Goal: Transaction & Acquisition: Purchase product/service

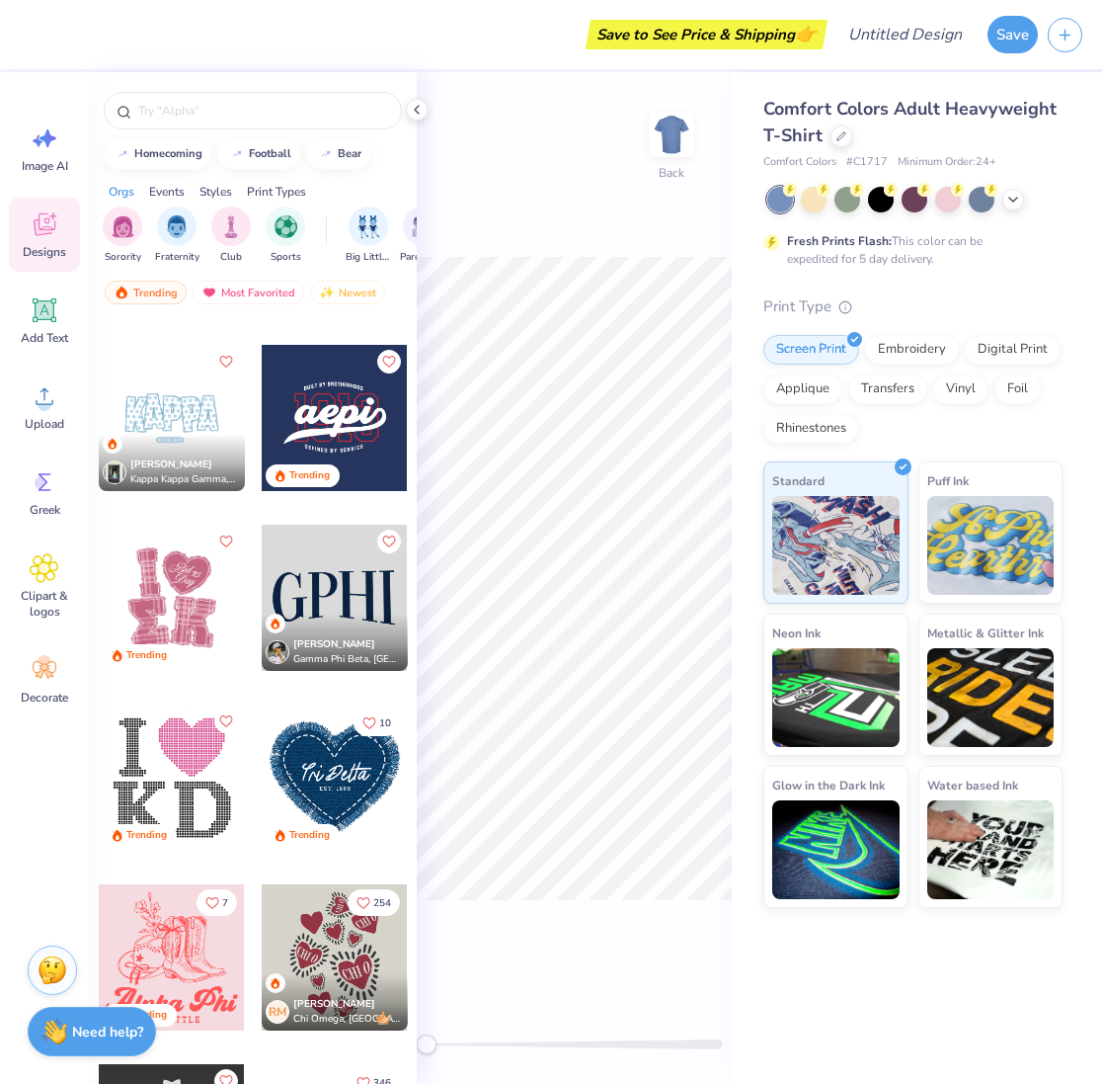
scroll to position [6915, 0]
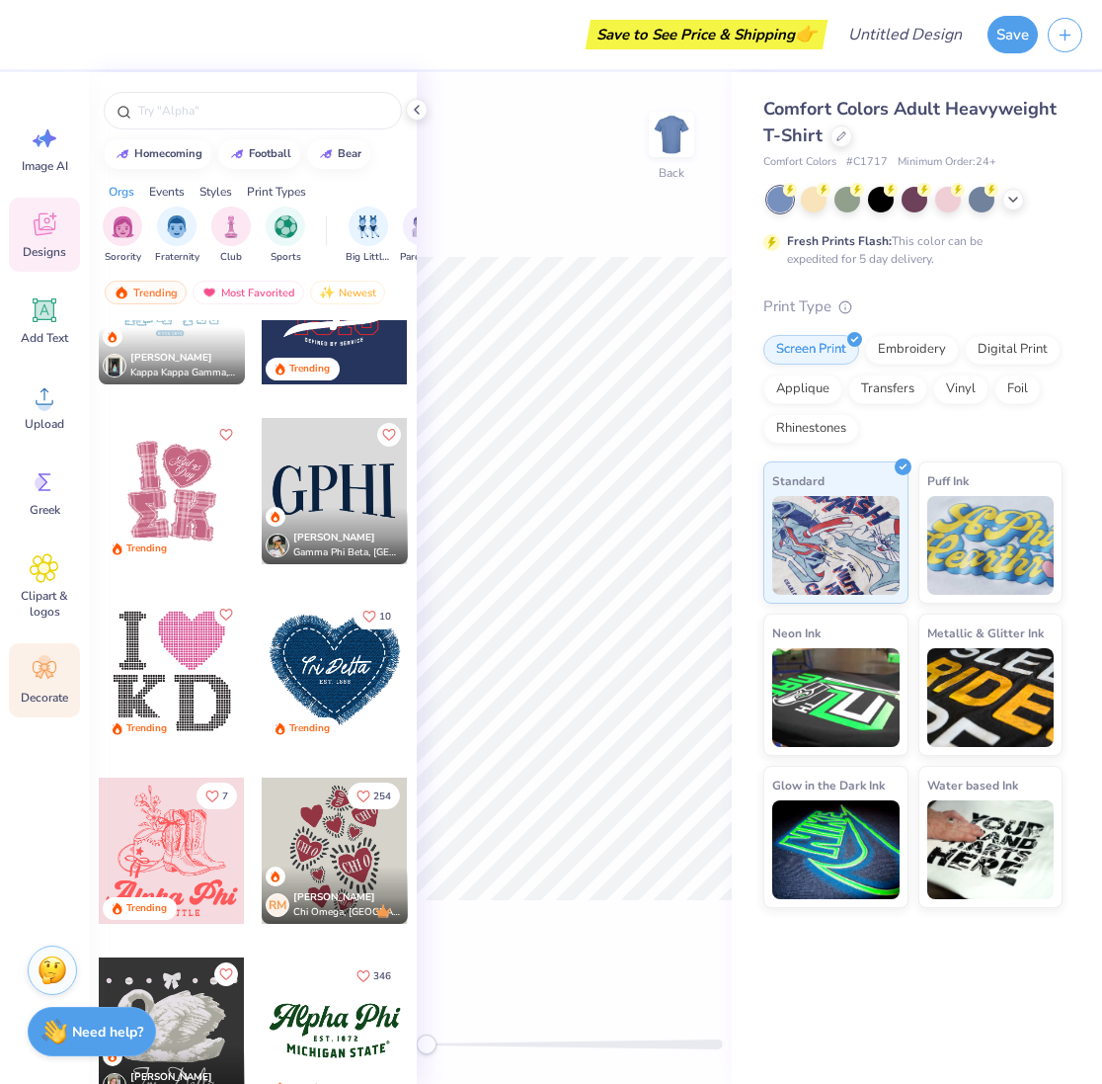
click at [37, 668] on icon at bounding box center [45, 670] width 30 height 30
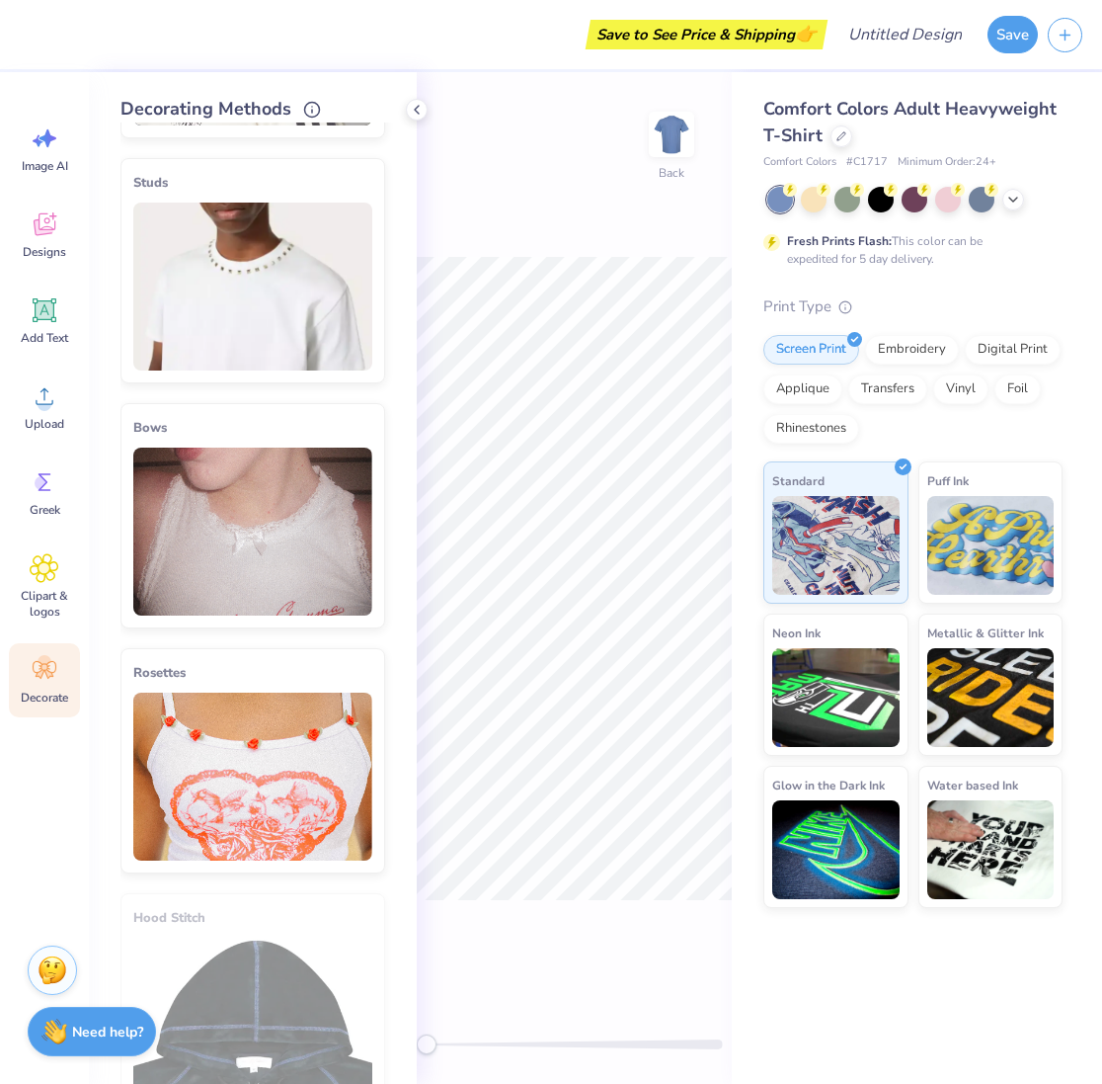
scroll to position [593, 0]
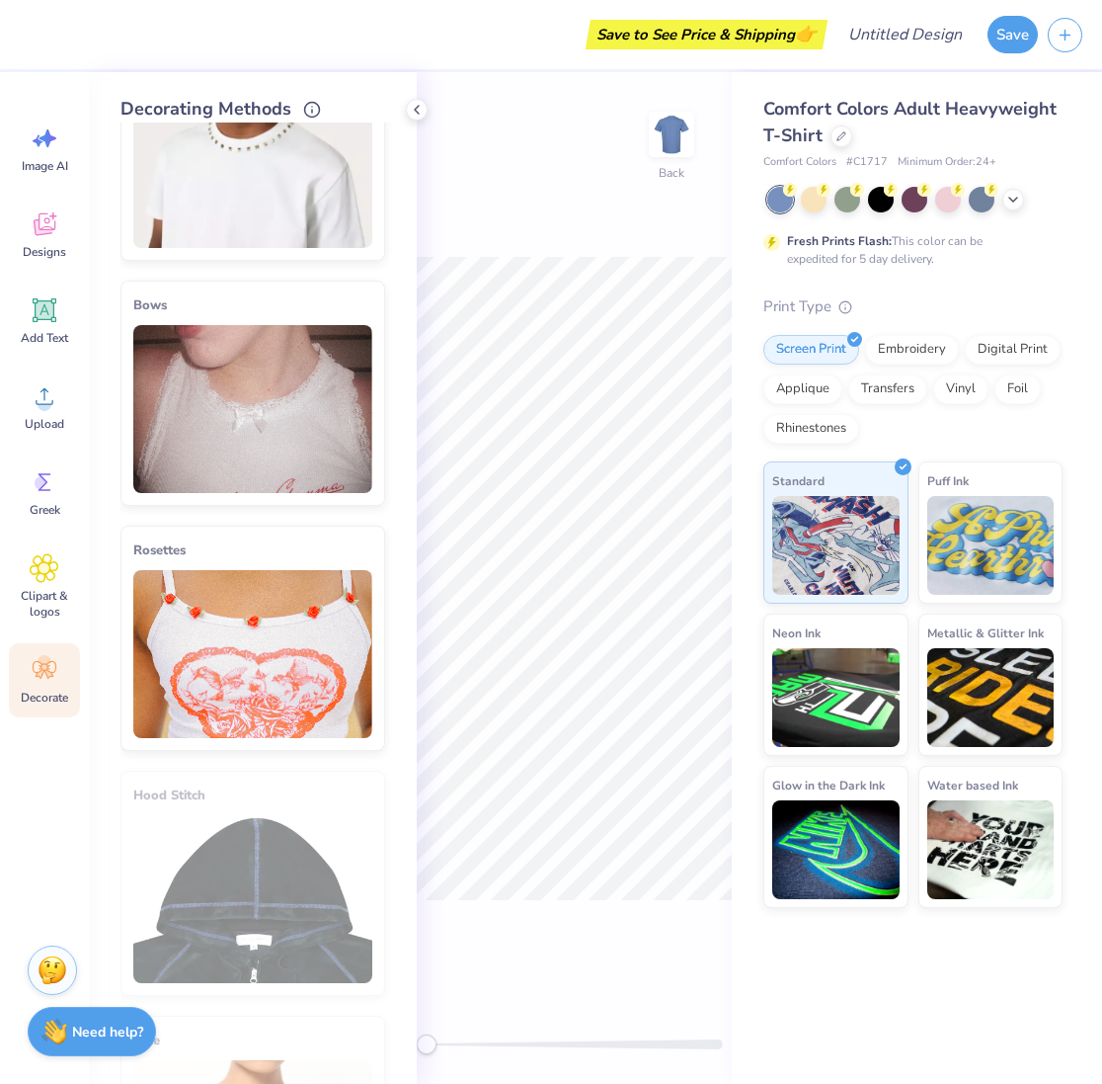
click at [274, 612] on img at bounding box center [252, 654] width 239 height 168
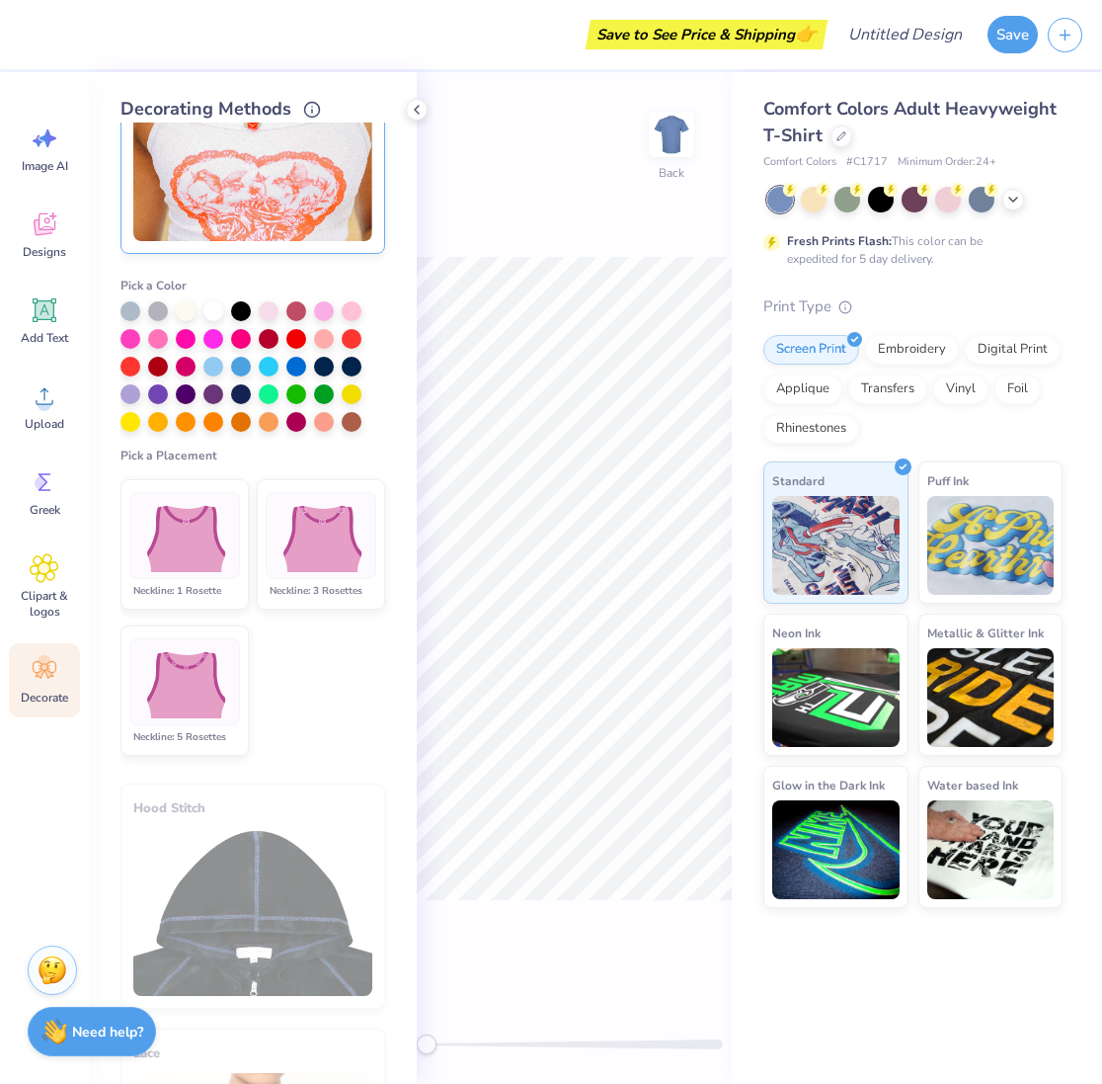
scroll to position [1102, 0]
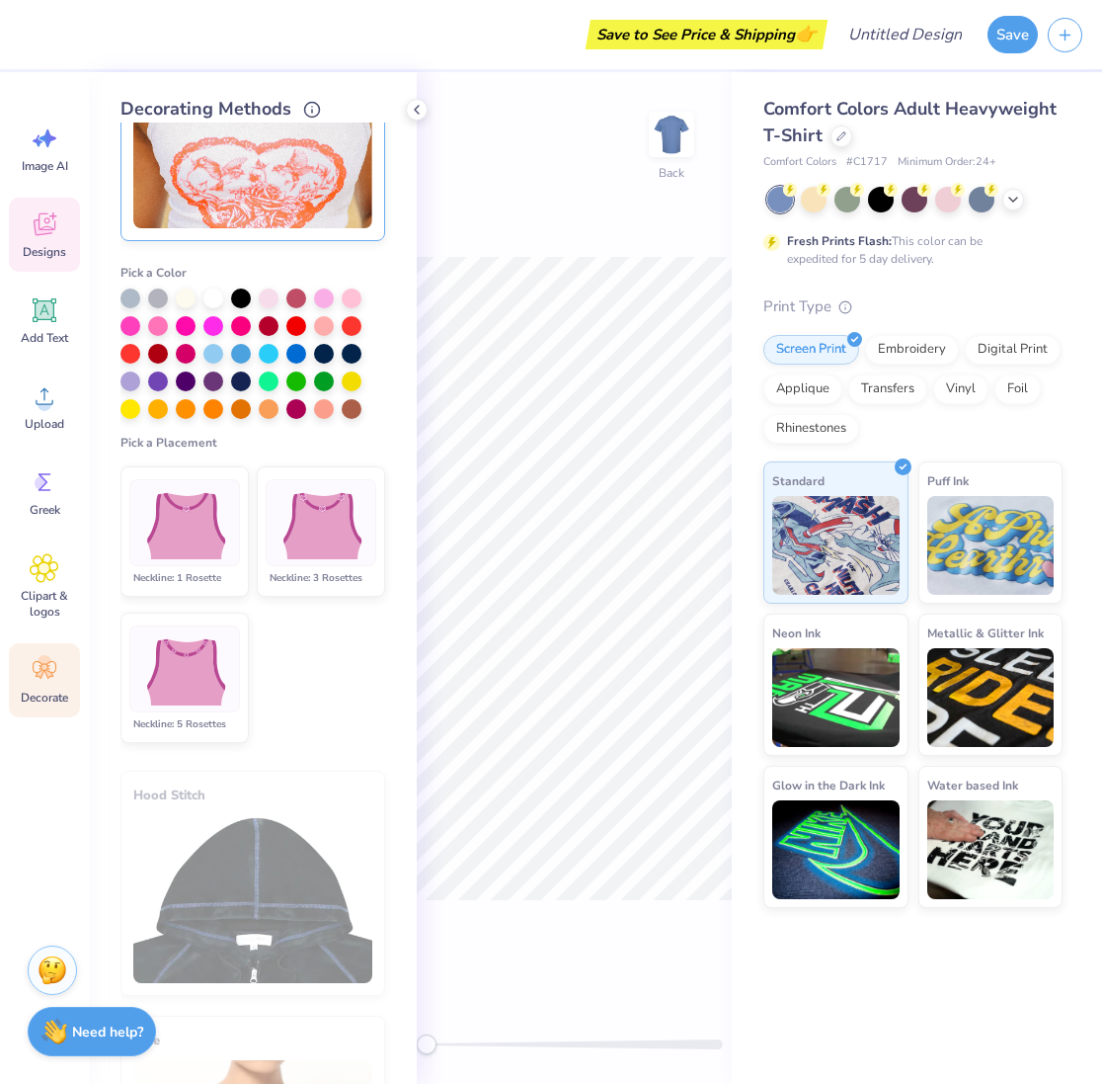
click at [68, 232] on div "Designs" at bounding box center [44, 235] width 71 height 74
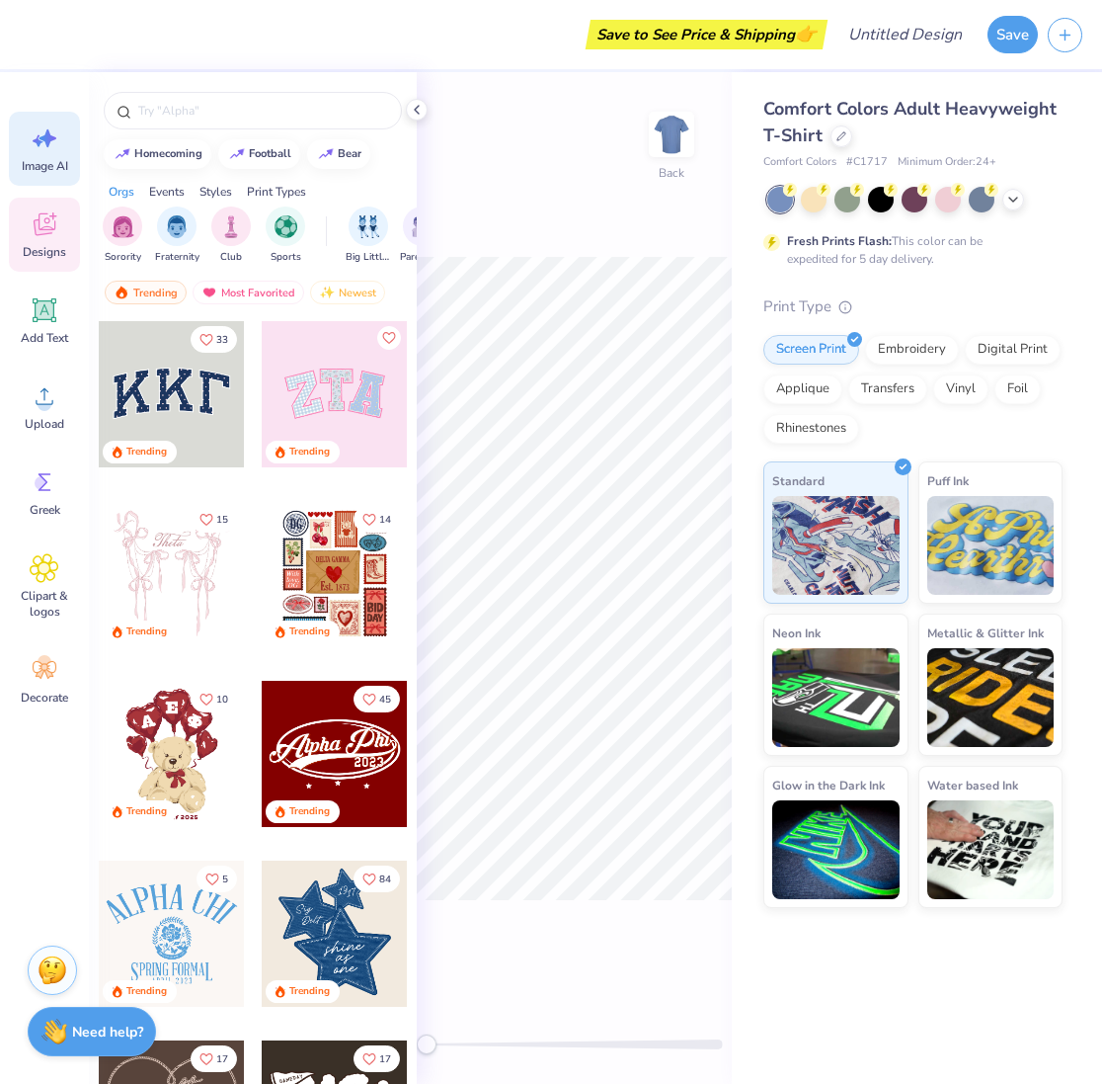
click at [55, 149] on icon at bounding box center [45, 138] width 30 height 30
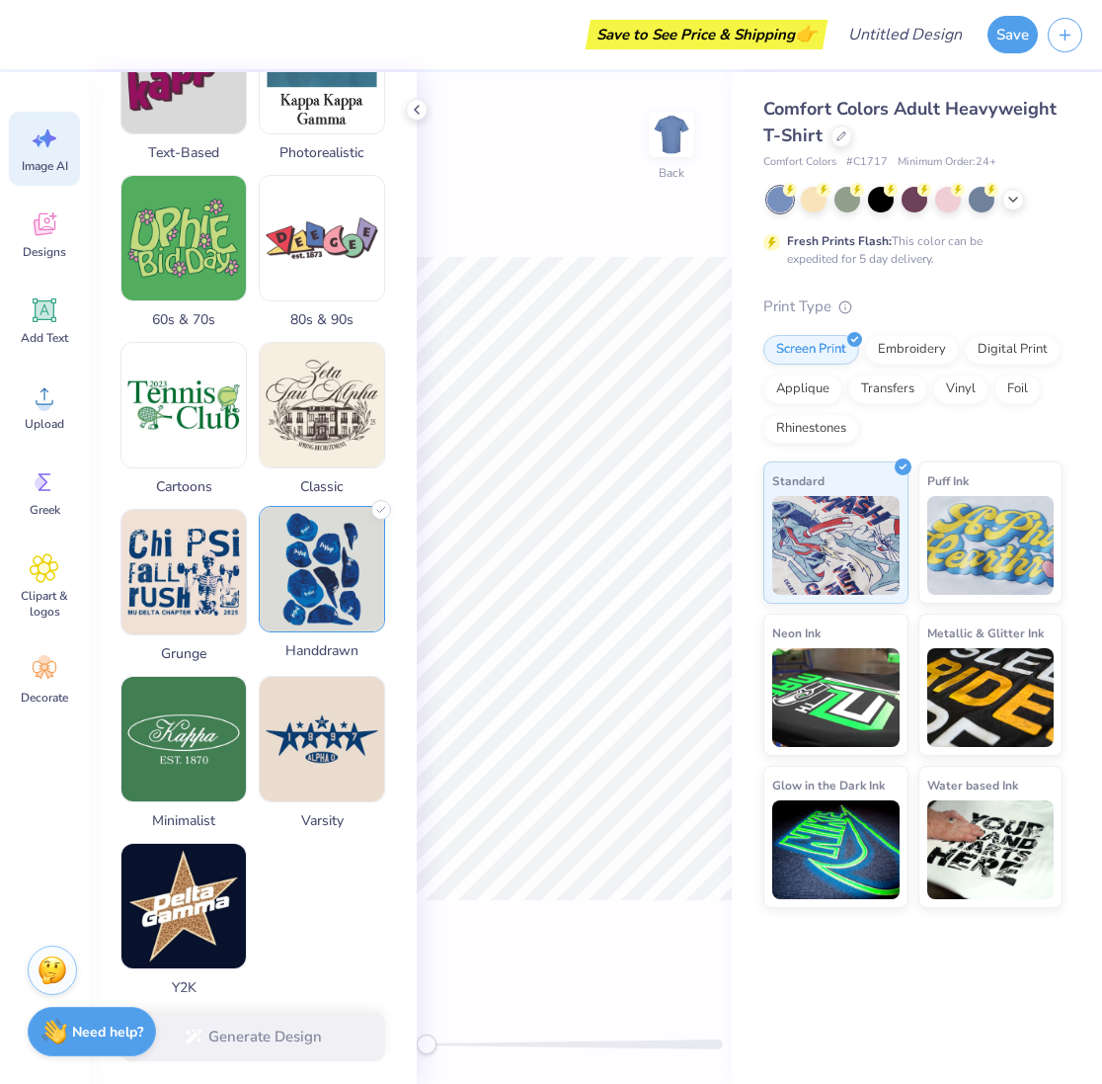
scroll to position [425, 0]
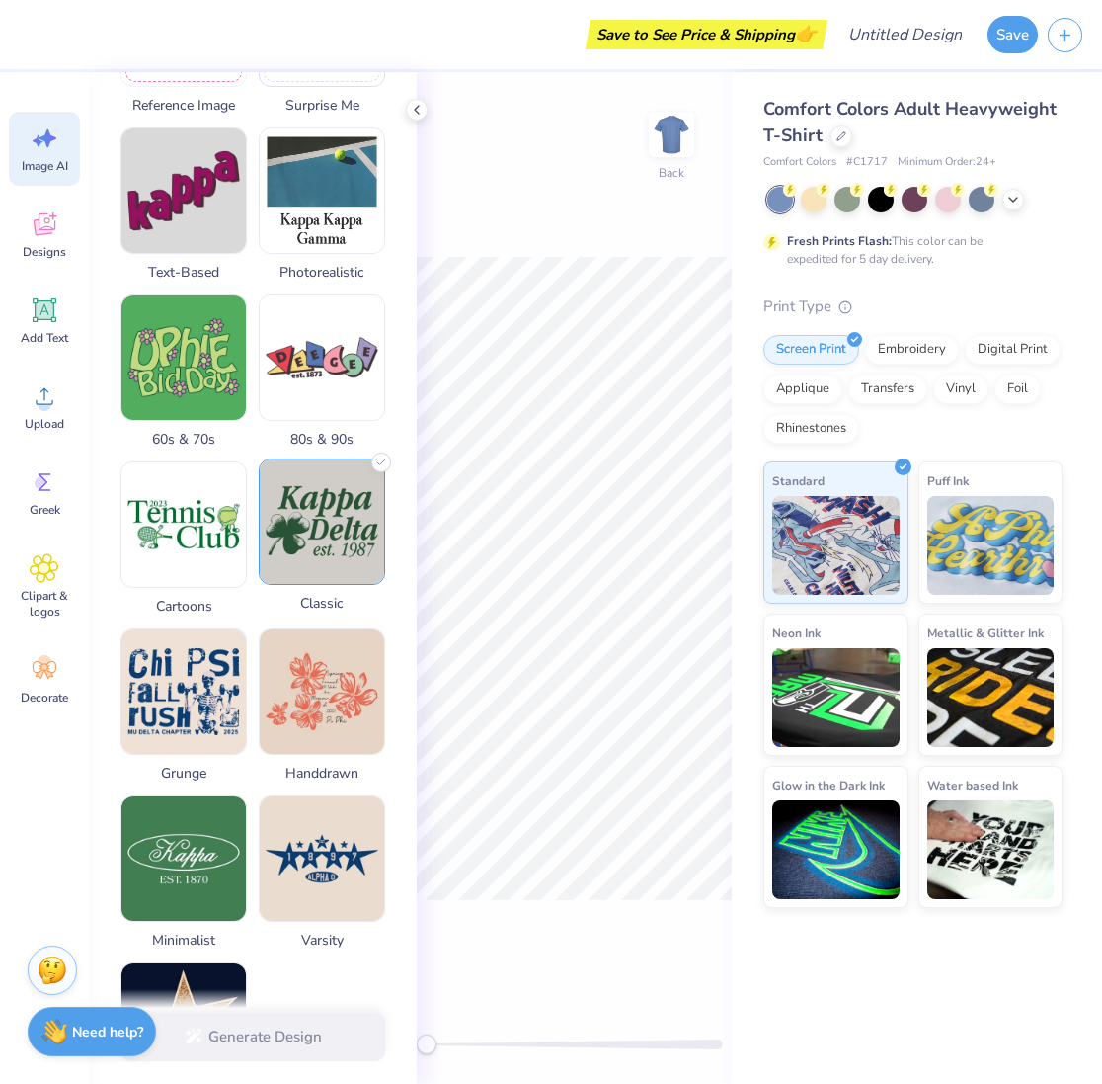
click at [351, 549] on img at bounding box center [322, 521] width 124 height 124
click at [347, 516] on img at bounding box center [322, 521] width 124 height 124
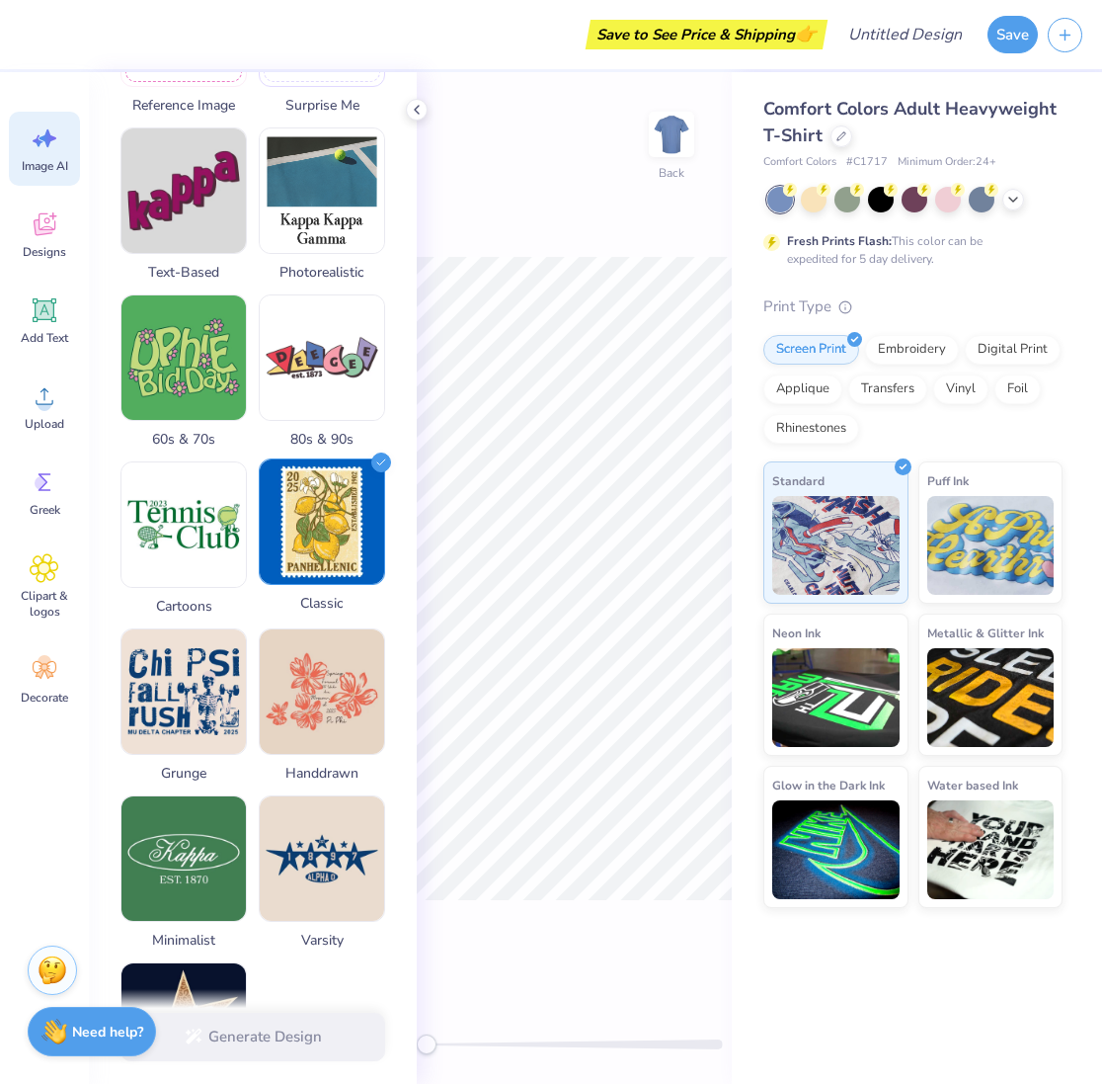
click at [344, 523] on img at bounding box center [322, 521] width 124 height 124
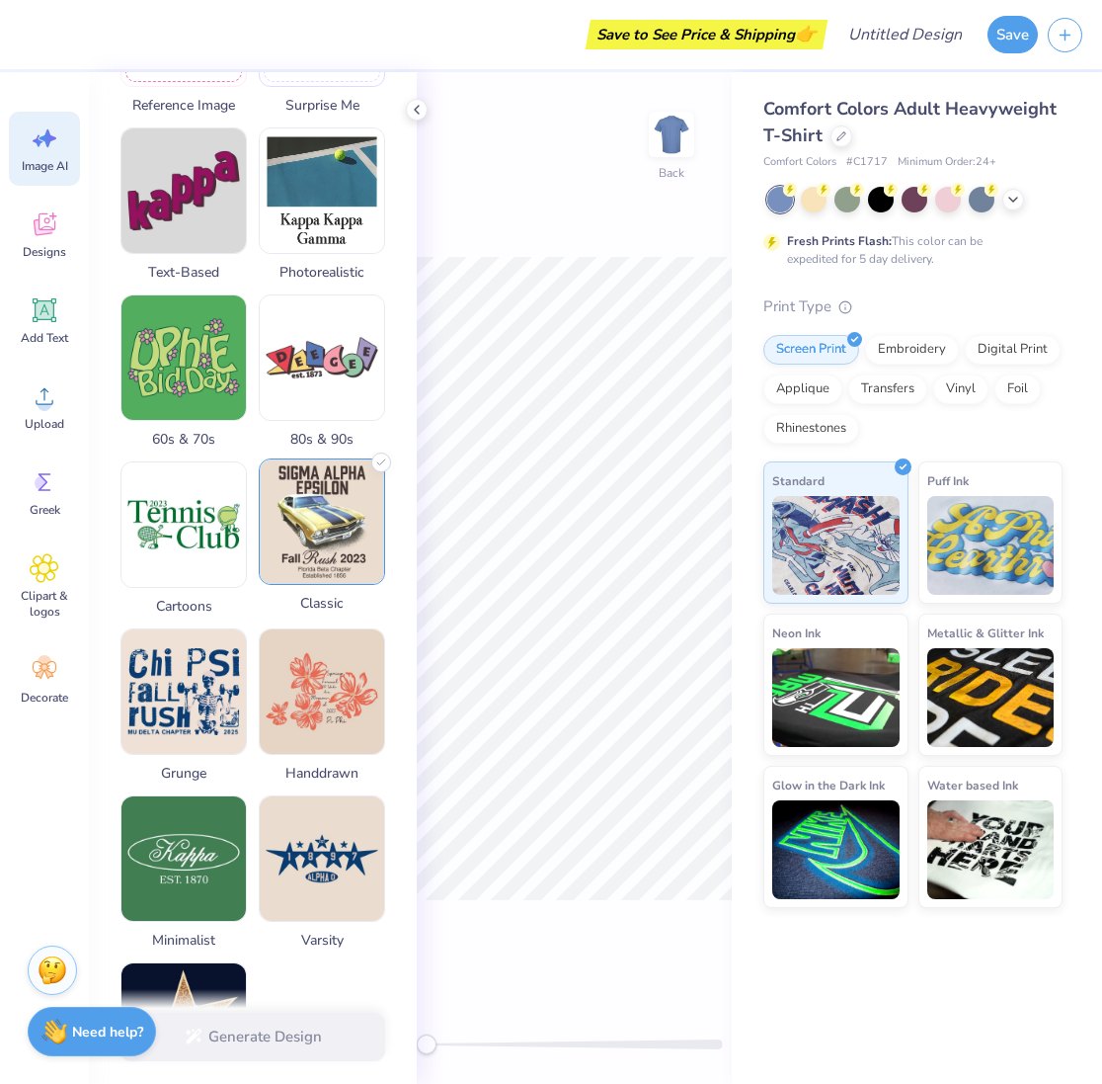
click at [344, 523] on img at bounding box center [322, 521] width 124 height 124
click at [329, 599] on span "Classic" at bounding box center [322, 603] width 126 height 21
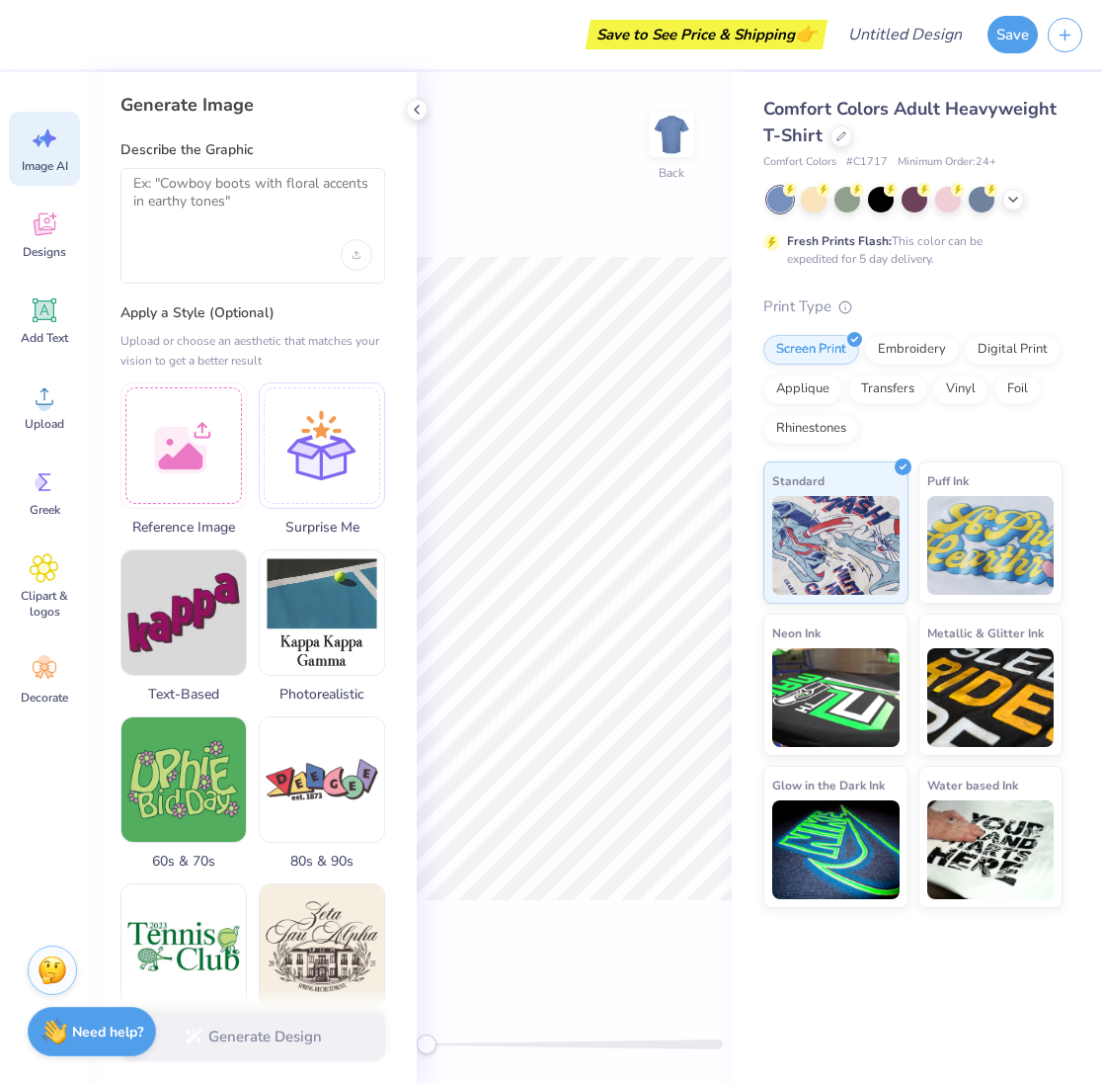
scroll to position [0, 0]
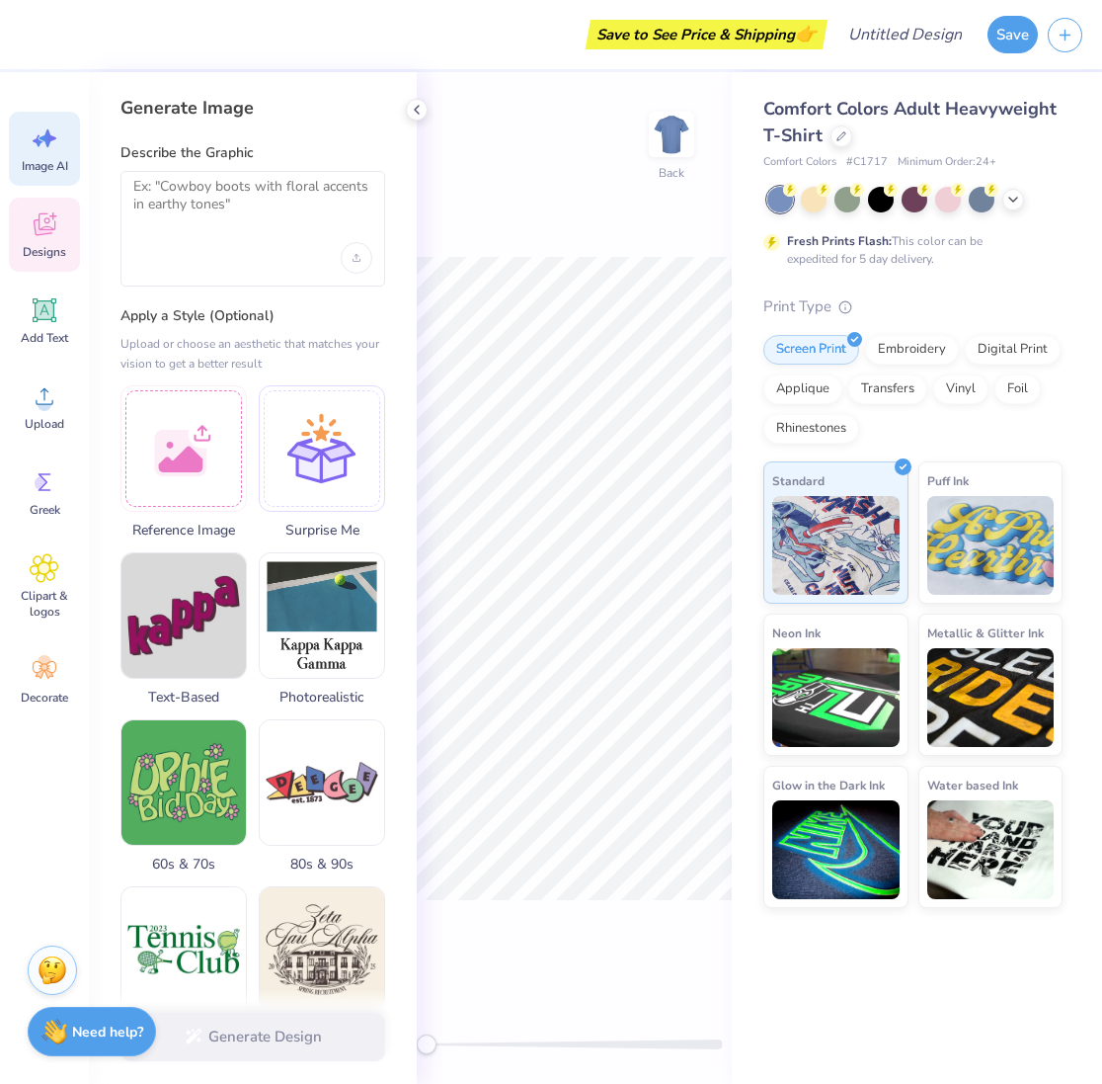
click at [42, 222] on icon at bounding box center [45, 224] width 30 height 30
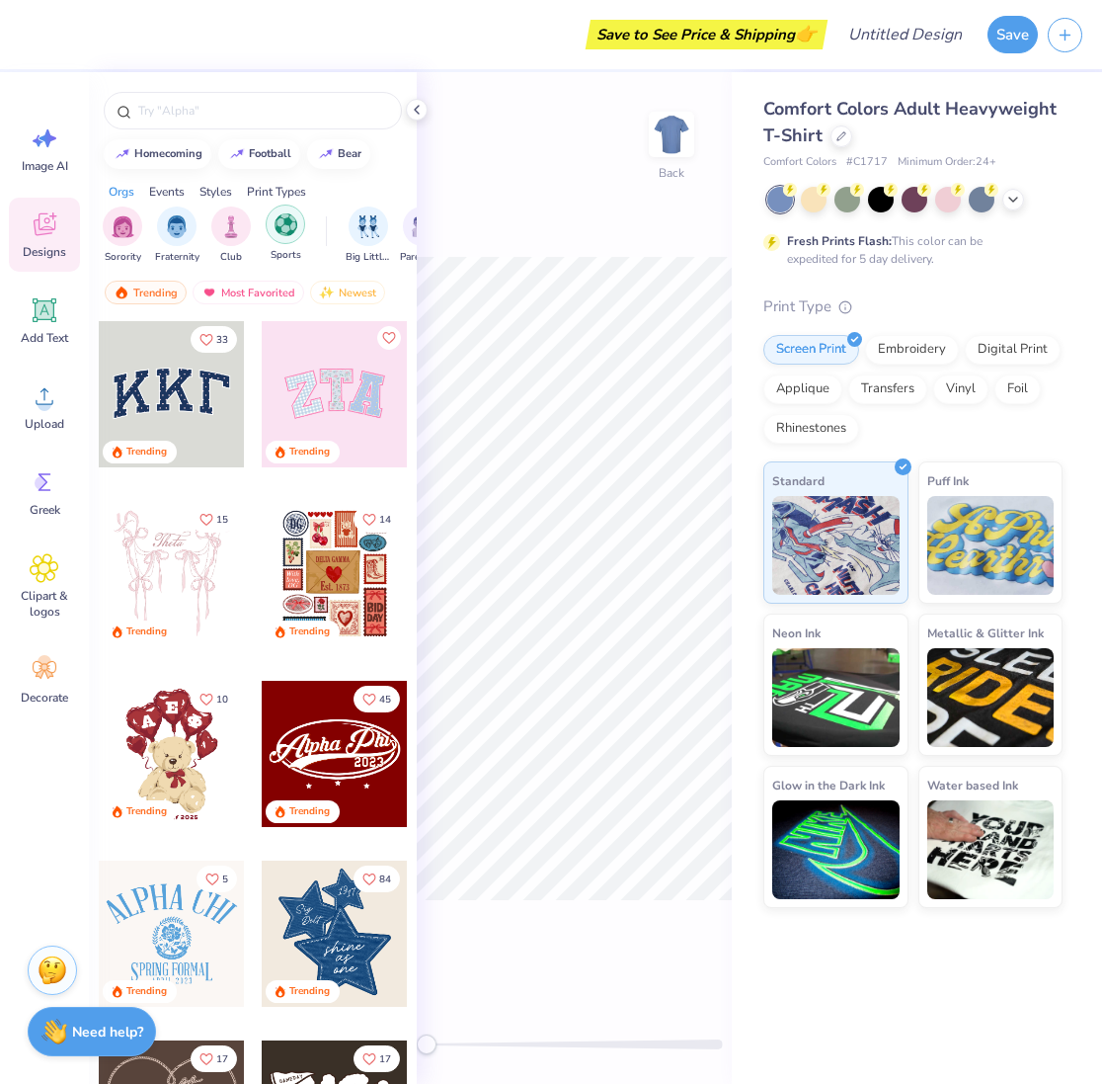
click at [294, 227] on img "filter for Sports" at bounding box center [286, 224] width 23 height 23
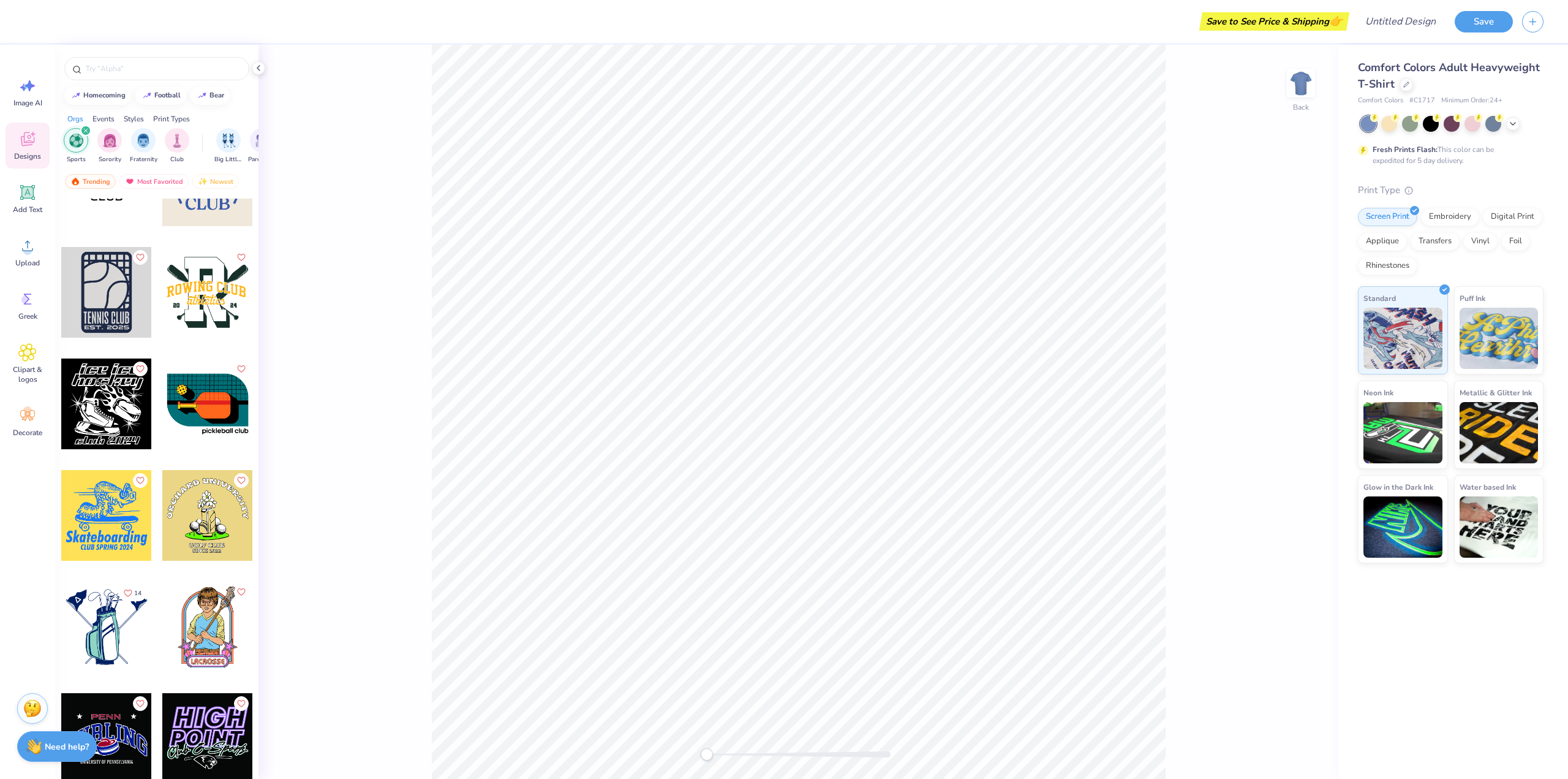
scroll to position [8334, 0]
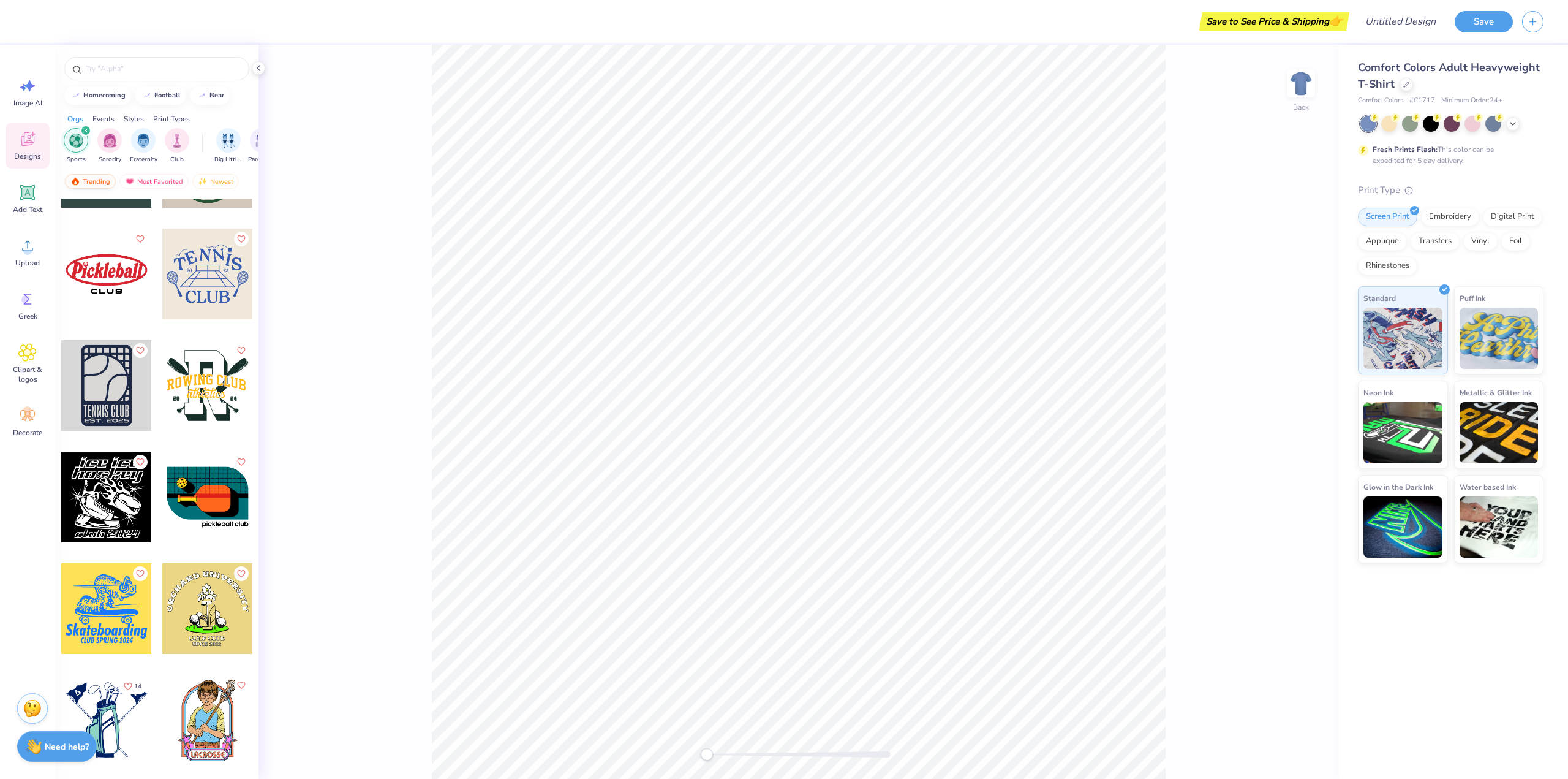
drag, startPoint x: 254, startPoint y: 152, endPoint x: 79, endPoint y: 186, distance: 178.3
click at [76, 182] on div "homecoming football bear Orgs Events Styles Print Types Sports Sorority Fratern…" at bounding box center [157, 434] width 203 height 780
click at [259, 74] on div "Save to See Price & Shipping 👉 Design Title Save Image AI Designs Add Text Uplo…" at bounding box center [784, 389] width 1568 height 779
click at [259, 72] on icon at bounding box center [259, 68] width 10 height 10
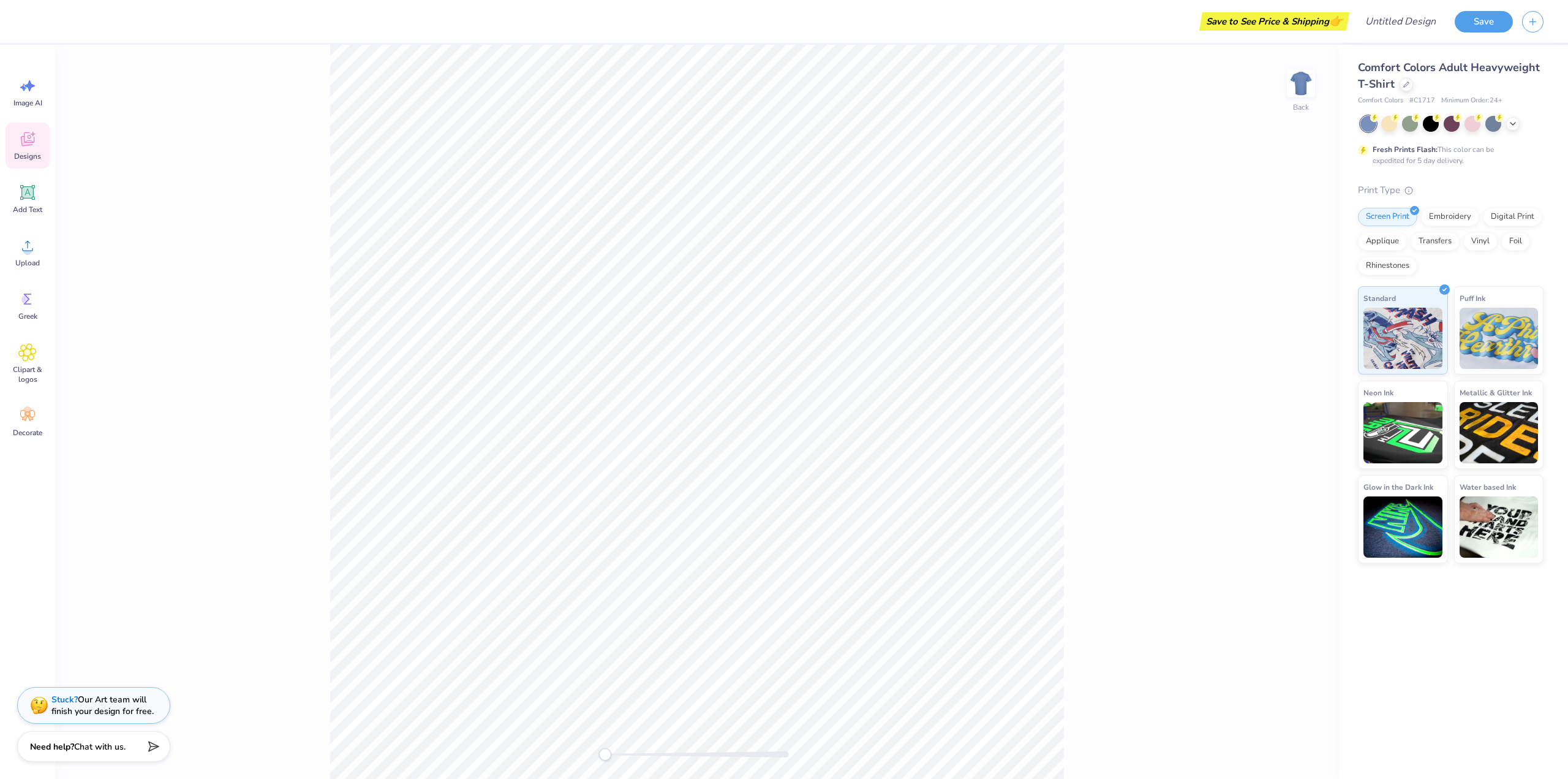
click at [29, 147] on icon at bounding box center [28, 139] width 19 height 19
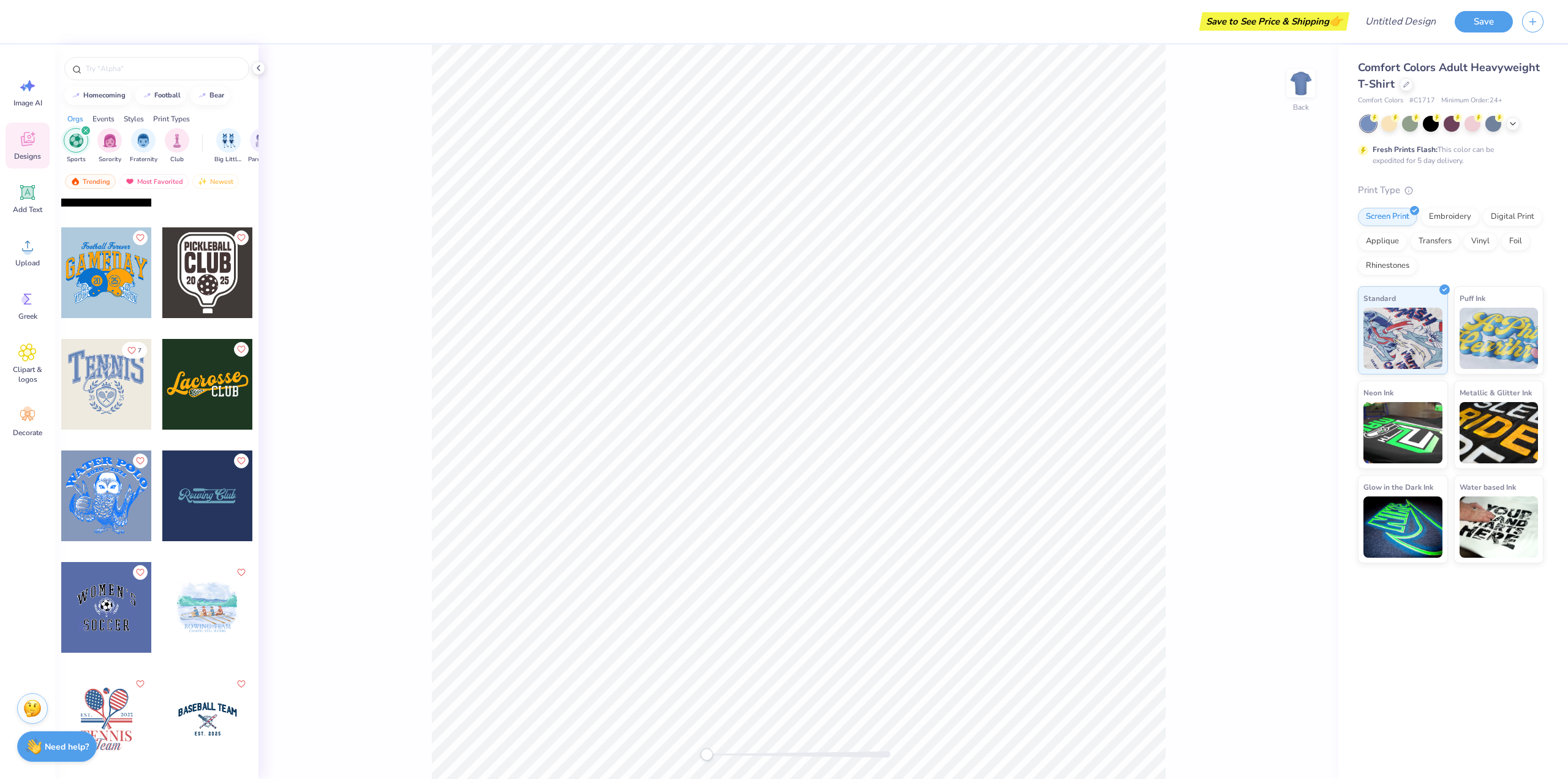
scroll to position [674, 0]
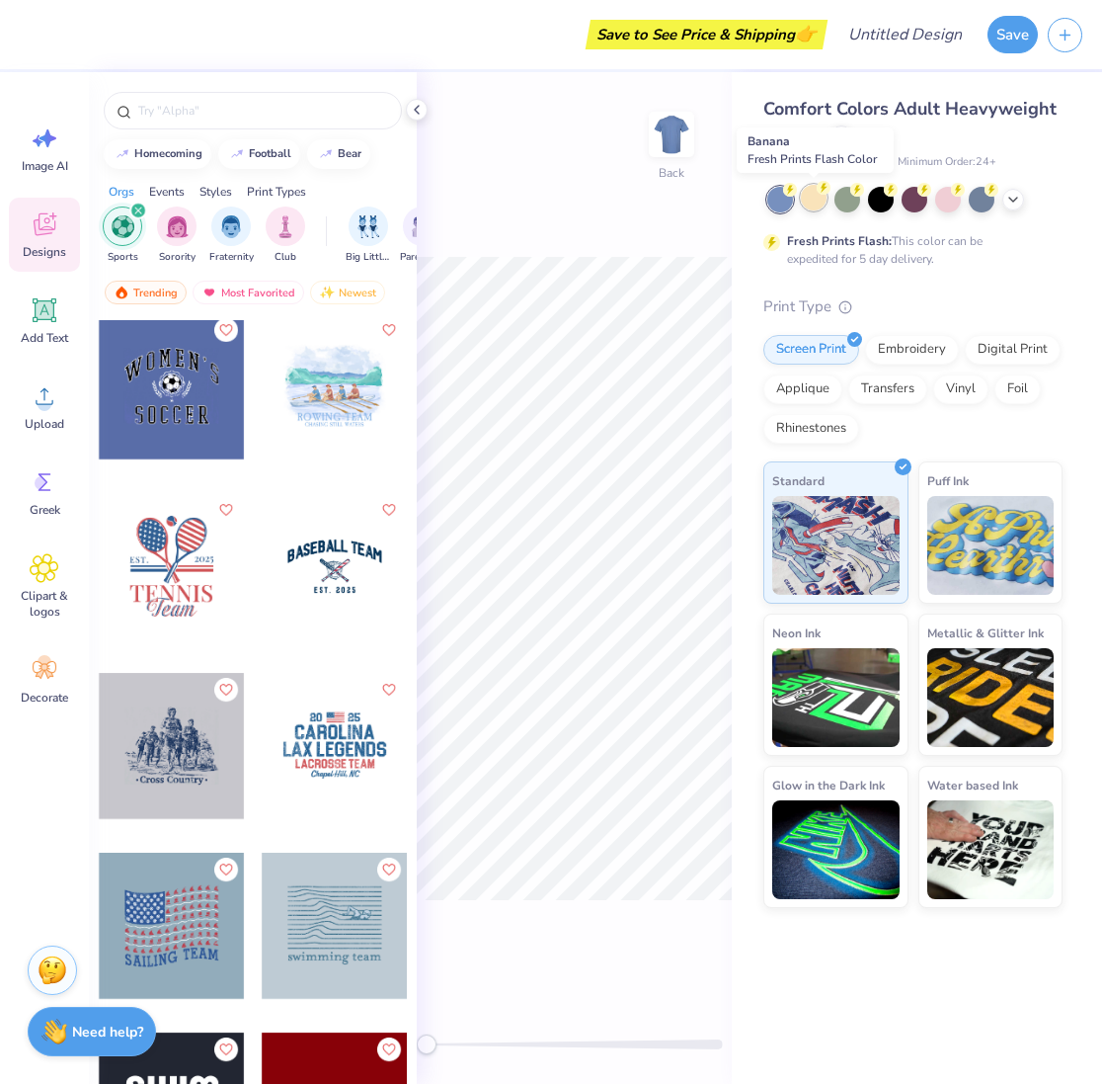
click at [807, 203] on div at bounding box center [814, 198] width 26 height 26
click at [856, 203] on div at bounding box center [848, 198] width 26 height 26
click at [420, 110] on icon at bounding box center [417, 110] width 16 height 16
